Goal: Information Seeking & Learning: Learn about a topic

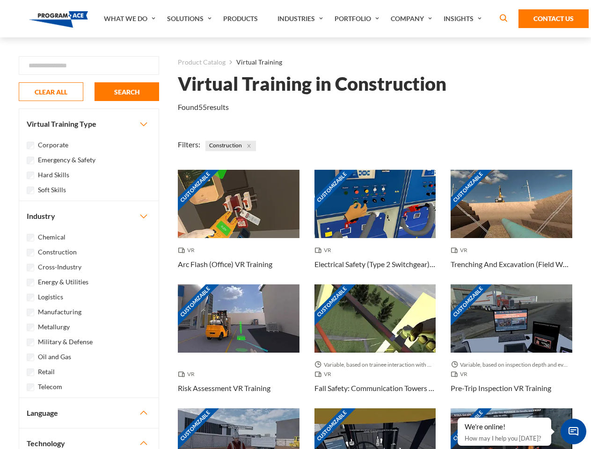
click at [131, 19] on link "What We Do" at bounding box center [130, 18] width 63 height 37
click at [191, 19] on link "Solutions" at bounding box center [190, 18] width 56 height 37
click at [301, 19] on link "Industries" at bounding box center [301, 18] width 57 height 37
click at [413, 19] on link "Company" at bounding box center [412, 18] width 53 height 37
click at [464, 19] on link "Insights" at bounding box center [464, 18] width 50 height 37
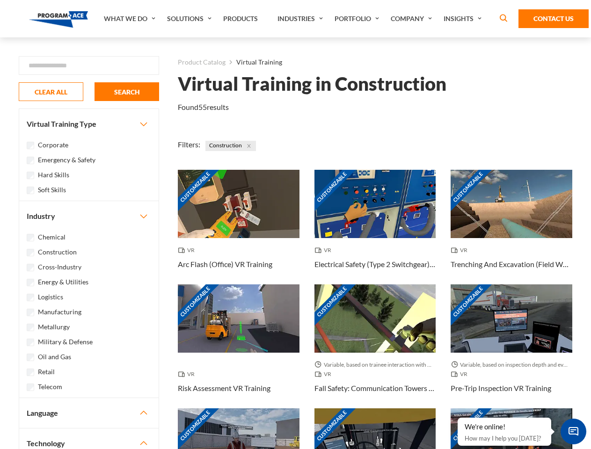
click at [0, 0] on div "Blog White Papers News" at bounding box center [0, 0] width 0 height 0
click at [0, 0] on strong "How Virtual Learning Can Enhance Workforce Productivity: A Guide for L&D Manage…" at bounding box center [0, 0] width 0 height 0
click at [573, 432] on span "Minimize live chat window" at bounding box center [574, 432] width 34 height 34
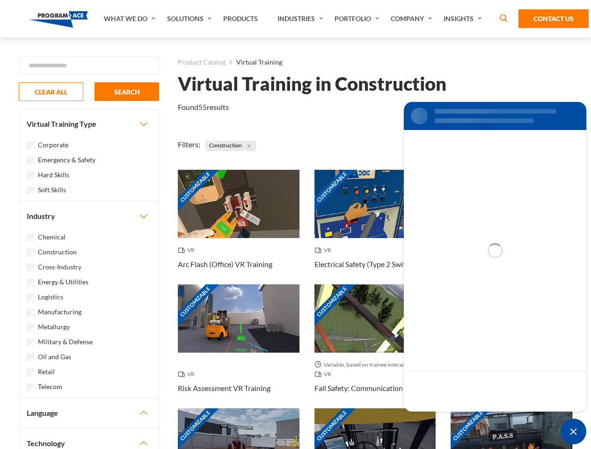
click at [458, 418] on div "Customizable" at bounding box center [512, 443] width 122 height 68
